Goal: Task Accomplishment & Management: Manage account settings

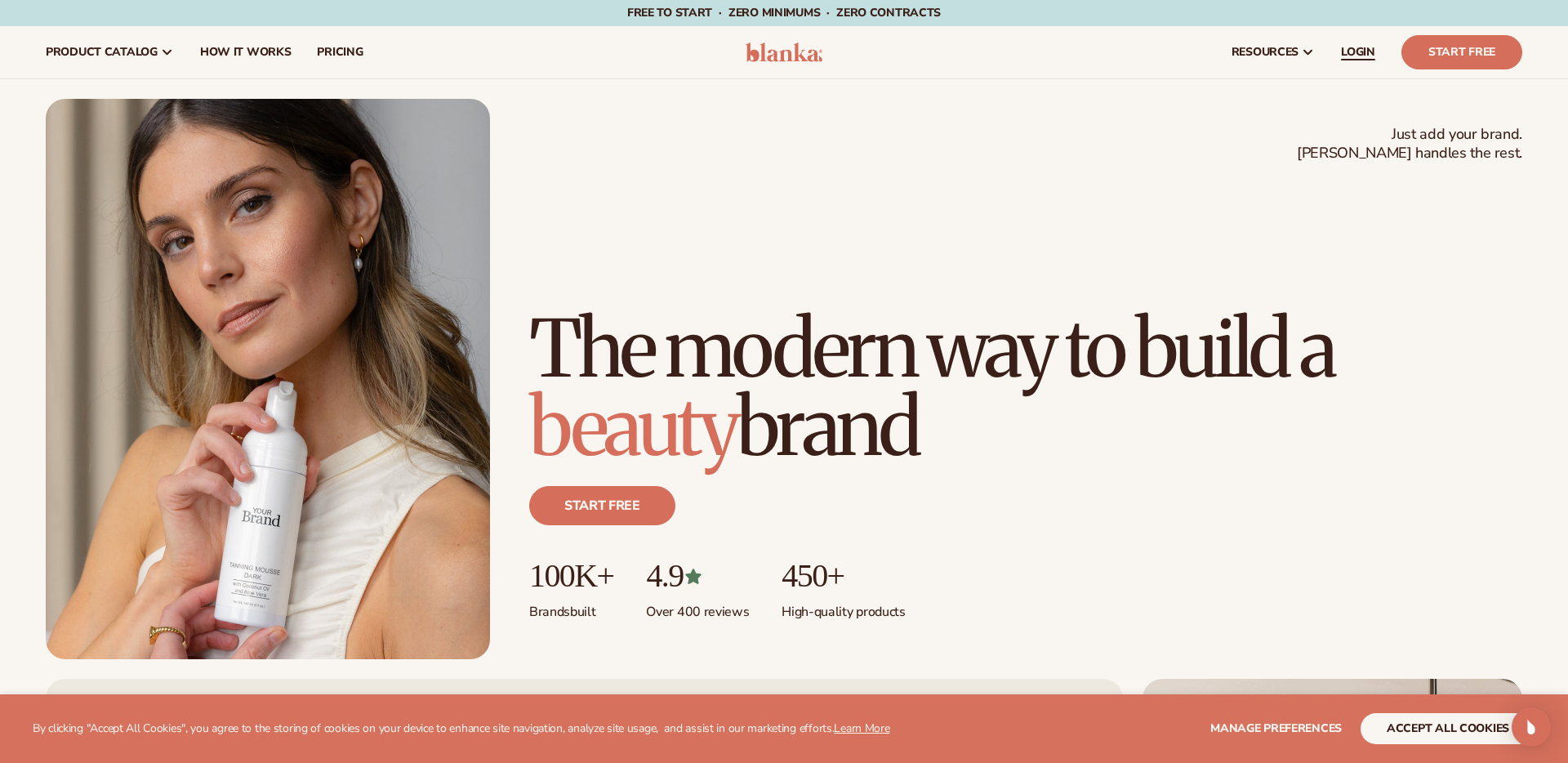
click at [1345, 55] on span "LOGIN" at bounding box center [1357, 52] width 34 height 13
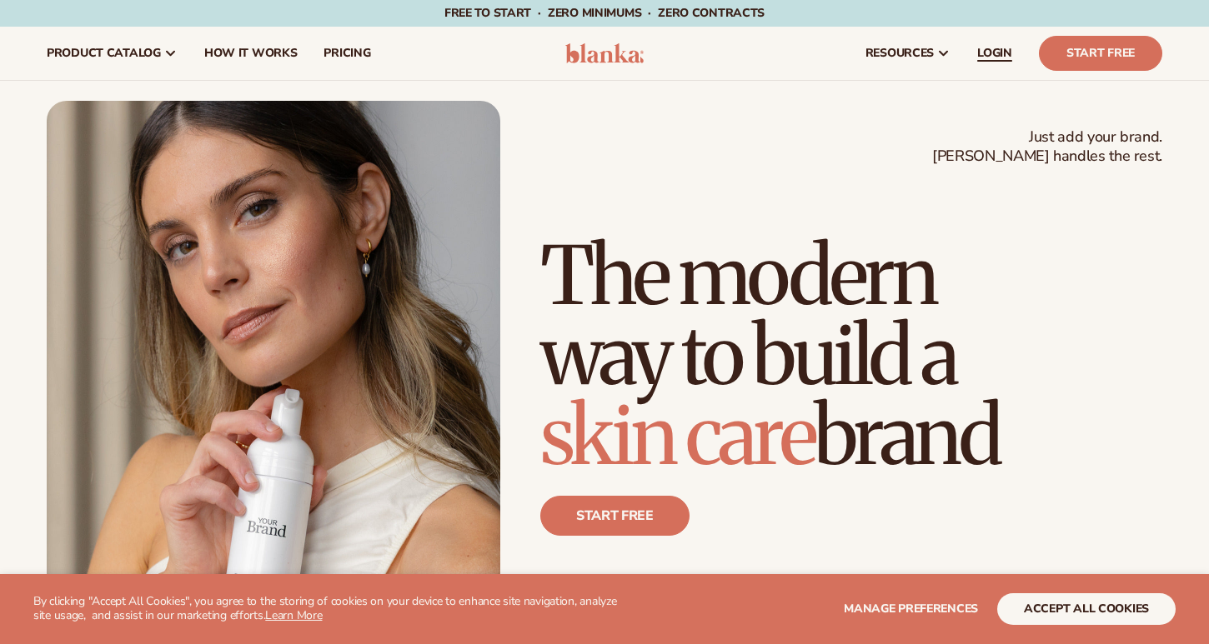
click at [1000, 52] on span "LOGIN" at bounding box center [994, 53] width 35 height 13
